Goal: Navigation & Orientation: Find specific page/section

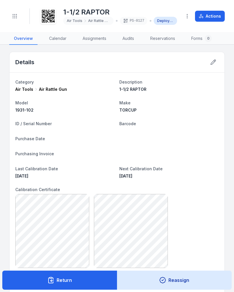
click at [19, 18] on button "Toggle Navigation" at bounding box center [14, 16] width 11 height 11
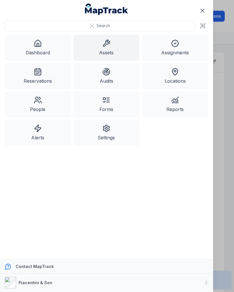
click at [117, 48] on link "Assets" at bounding box center [106, 48] width 66 height 26
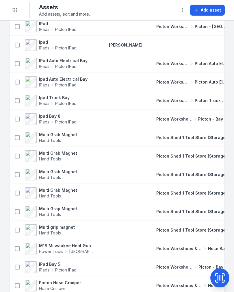
click at [213, 188] on div "Picton Shed 1 Tool Store (Storage)" at bounding box center [191, 193] width 85 height 10
click at [206, 191] on td "Picton Shed 1 Tool Store (Storage)" at bounding box center [191, 193] width 85 height 18
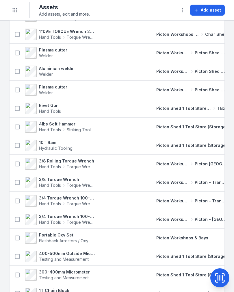
scroll to position [478, 0]
click at [216, 183] on span "Picton - Transmission Bay" at bounding box center [211, 182] width 33 height 6
click at [213, 191] on td "Picton Workshops & Bays [GEOGRAPHIC_DATA] - Transmission Bay" at bounding box center [191, 200] width 85 height 18
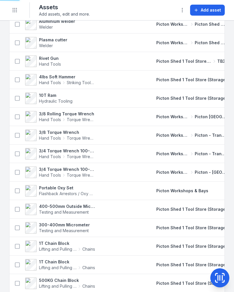
scroll to position [525, 0]
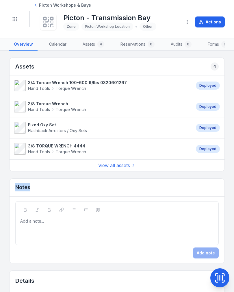
click at [163, 122] on link "Fixed Oxy Set Flashback Arrestors / Oxy Sets" at bounding box center [102, 128] width 176 height 12
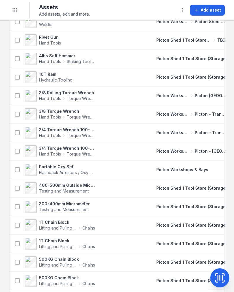
scroll to position [546, 0]
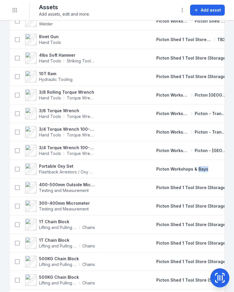
click at [190, 205] on span "Picton Shed 1 Tool Store (Storage)" at bounding box center [191, 205] width 71 height 5
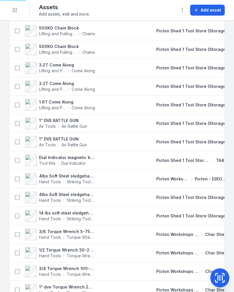
scroll to position [777, 0]
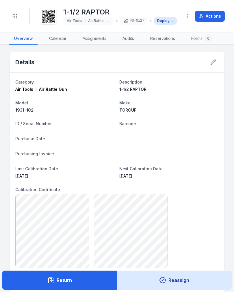
click at [16, 11] on button "Toggle Navigation" at bounding box center [14, 16] width 11 height 11
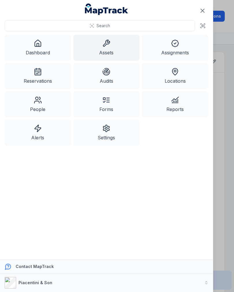
click at [117, 53] on link "Assets" at bounding box center [106, 48] width 66 height 26
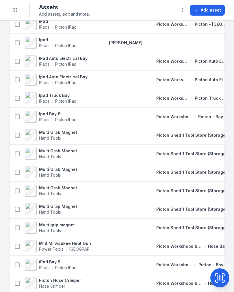
scroll to position [137, 0]
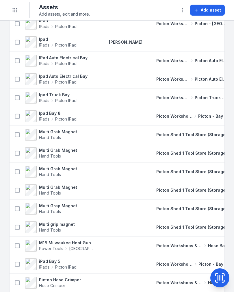
click at [14, 163] on td "Multi Grab Magnet Hand Tools" at bounding box center [56, 171] width 92 height 18
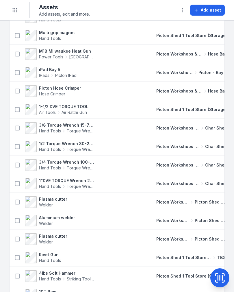
scroll to position [329, 0]
